Goal: Information Seeking & Learning: Compare options

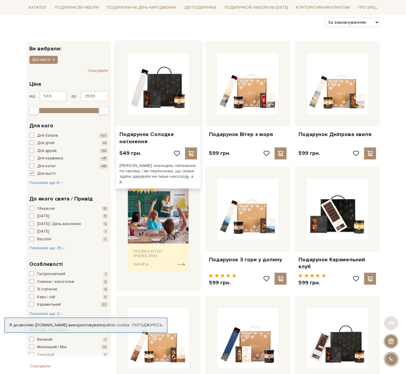
scroll to position [90, 0]
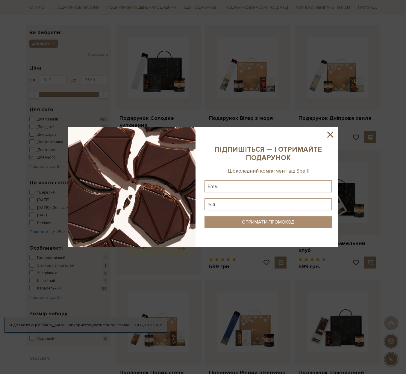
click at [330, 135] on icon at bounding box center [331, 134] width 10 height 10
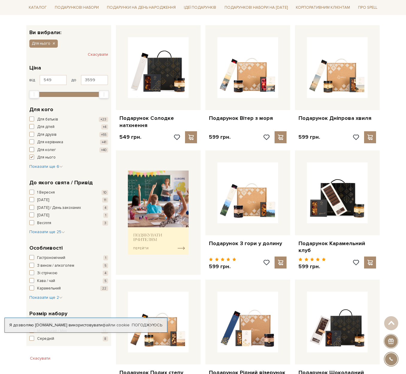
click at [34, 148] on span "button" at bounding box center [31, 149] width 5 height 5
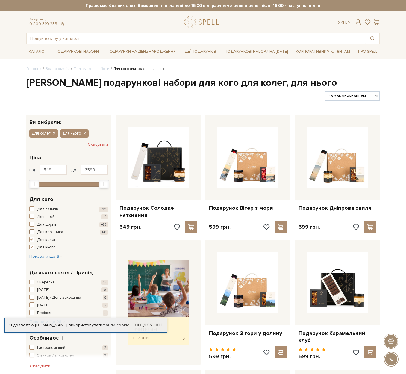
click at [31, 232] on span "button" at bounding box center [31, 231] width 5 height 5
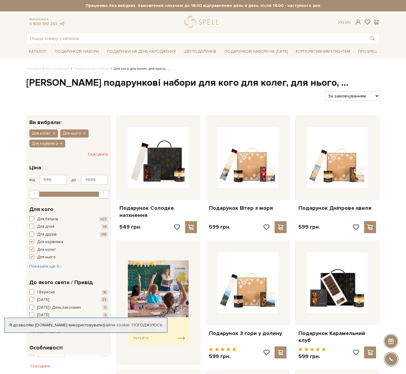
click at [31, 233] on span "button" at bounding box center [31, 234] width 5 height 5
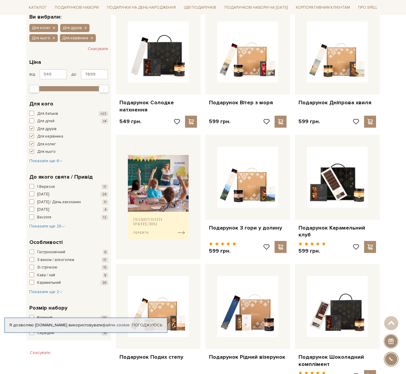
scroll to position [120, 0]
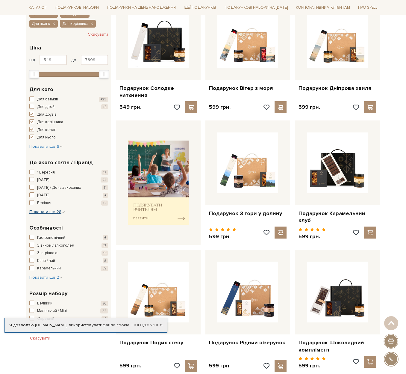
drag, startPoint x: 86, startPoint y: 209, endPoint x: 59, endPoint y: 212, distance: 27.5
click at [59, 212] on span "Показати ще 28" at bounding box center [47, 211] width 36 height 5
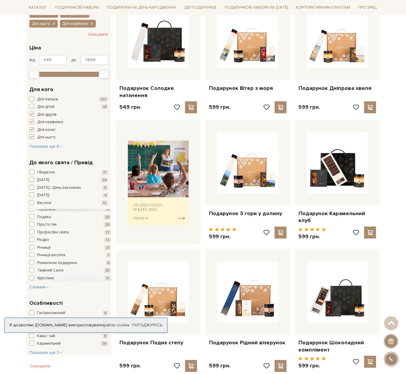
scroll to position [149, 0]
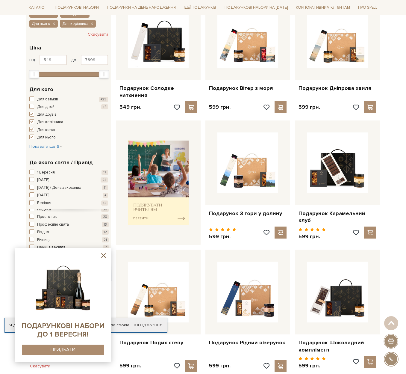
click at [102, 255] on icon at bounding box center [103, 255] width 7 height 7
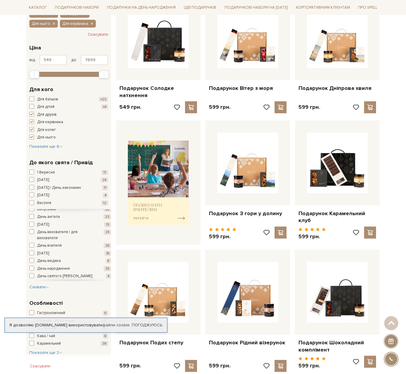
scroll to position [0, 0]
drag, startPoint x: 105, startPoint y: 246, endPoint x: 73, endPoint y: 267, distance: 38.7
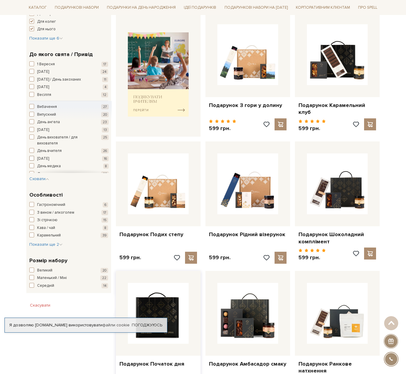
scroll to position [210, 0]
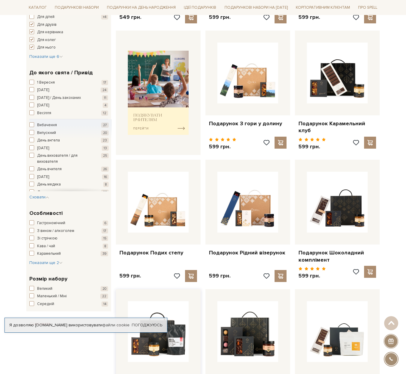
drag, startPoint x: 177, startPoint y: 291, endPoint x: 163, endPoint y: 272, distance: 23.2
drag, startPoint x: 163, startPoint y: 272, endPoint x: 164, endPoint y: 248, distance: 24.0
drag, startPoint x: 164, startPoint y: 248, endPoint x: 204, endPoint y: 210, distance: 55.1
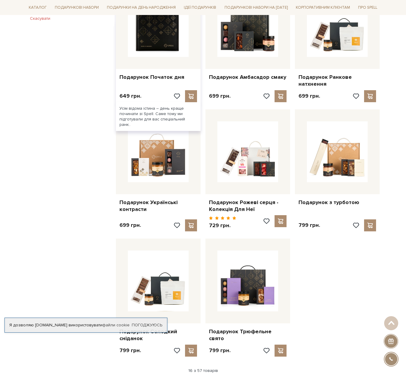
scroll to position [629, 0]
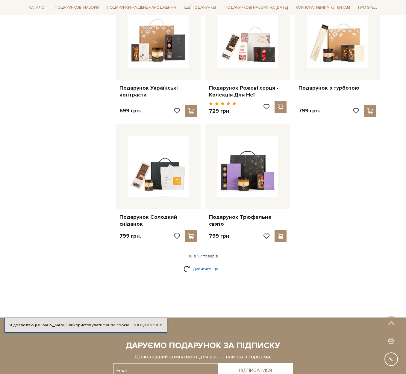
click at [201, 264] on link "Дивитися ще" at bounding box center [203, 269] width 39 height 10
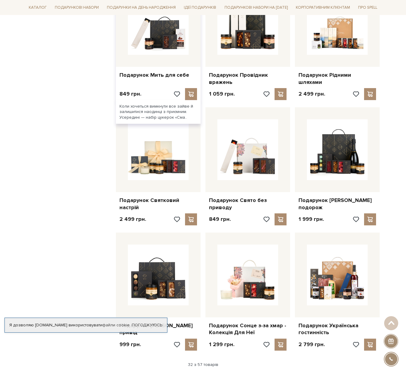
scroll to position [1139, 0]
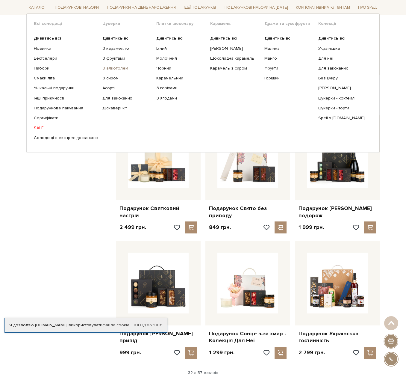
click at [108, 66] on link "З алкоголем" at bounding box center [127, 68] width 49 height 5
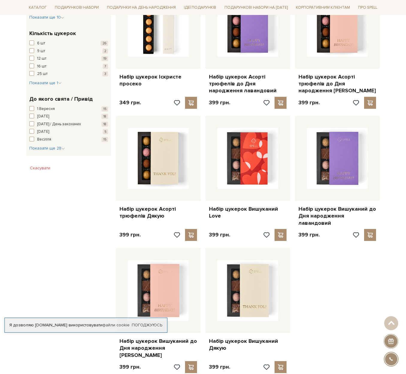
scroll to position [599, 0]
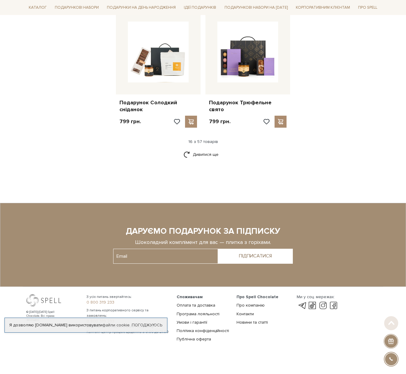
scroll to position [660, 0]
